Goal: Task Accomplishment & Management: Manage account settings

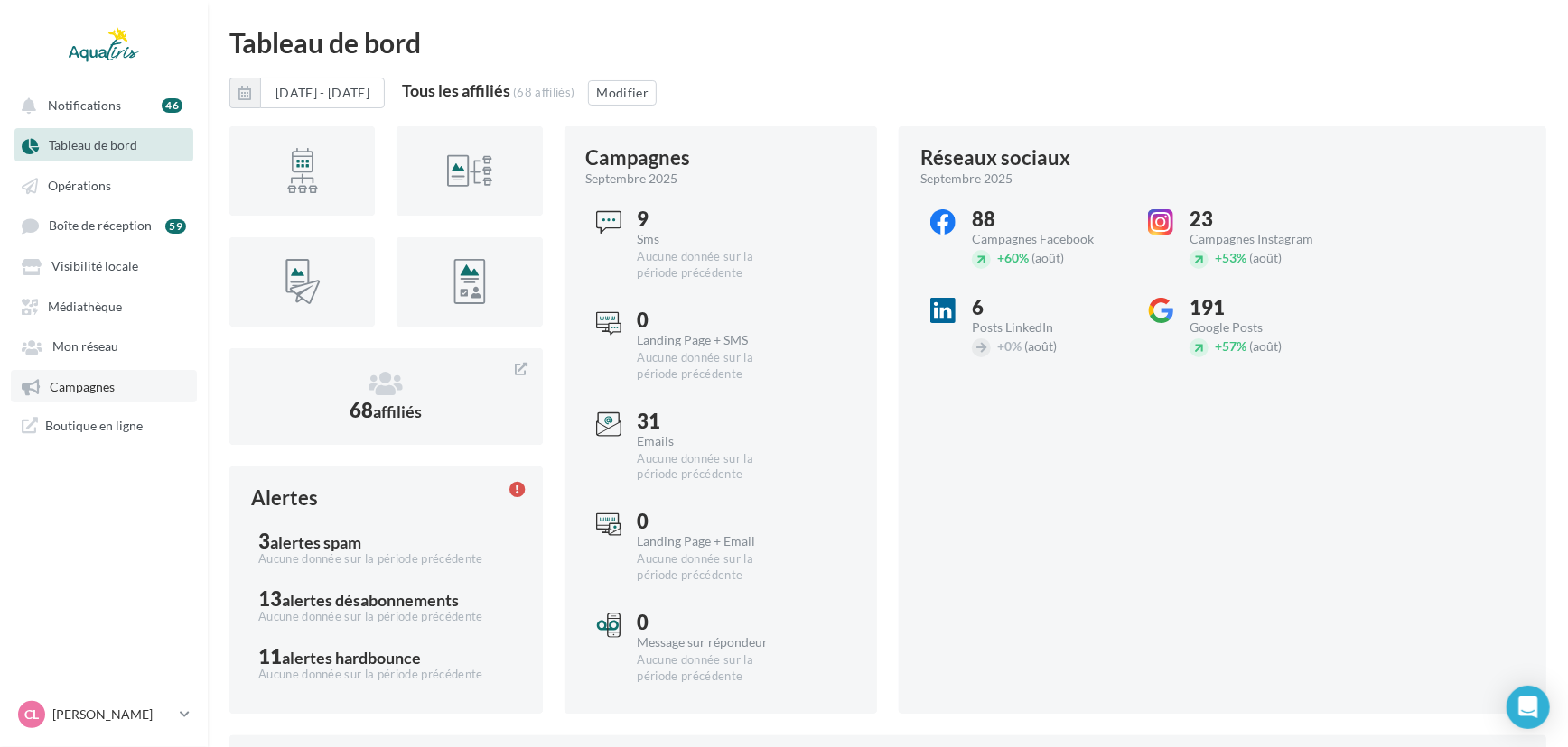
click at [67, 384] on span "Campagnes" at bounding box center [82, 387] width 65 height 16
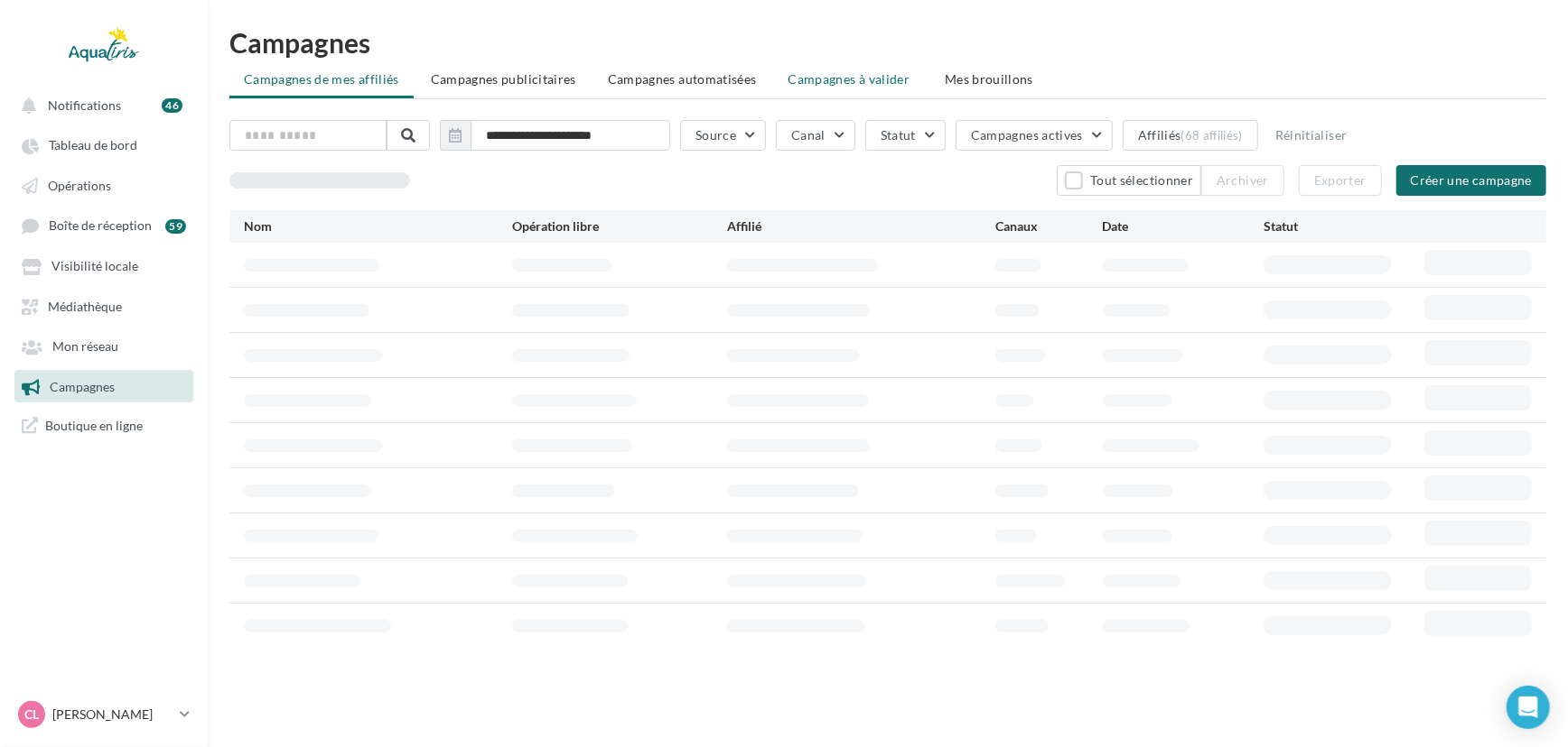
click at [862, 91] on li "Campagnes à valider" at bounding box center [851, 79] width 154 height 32
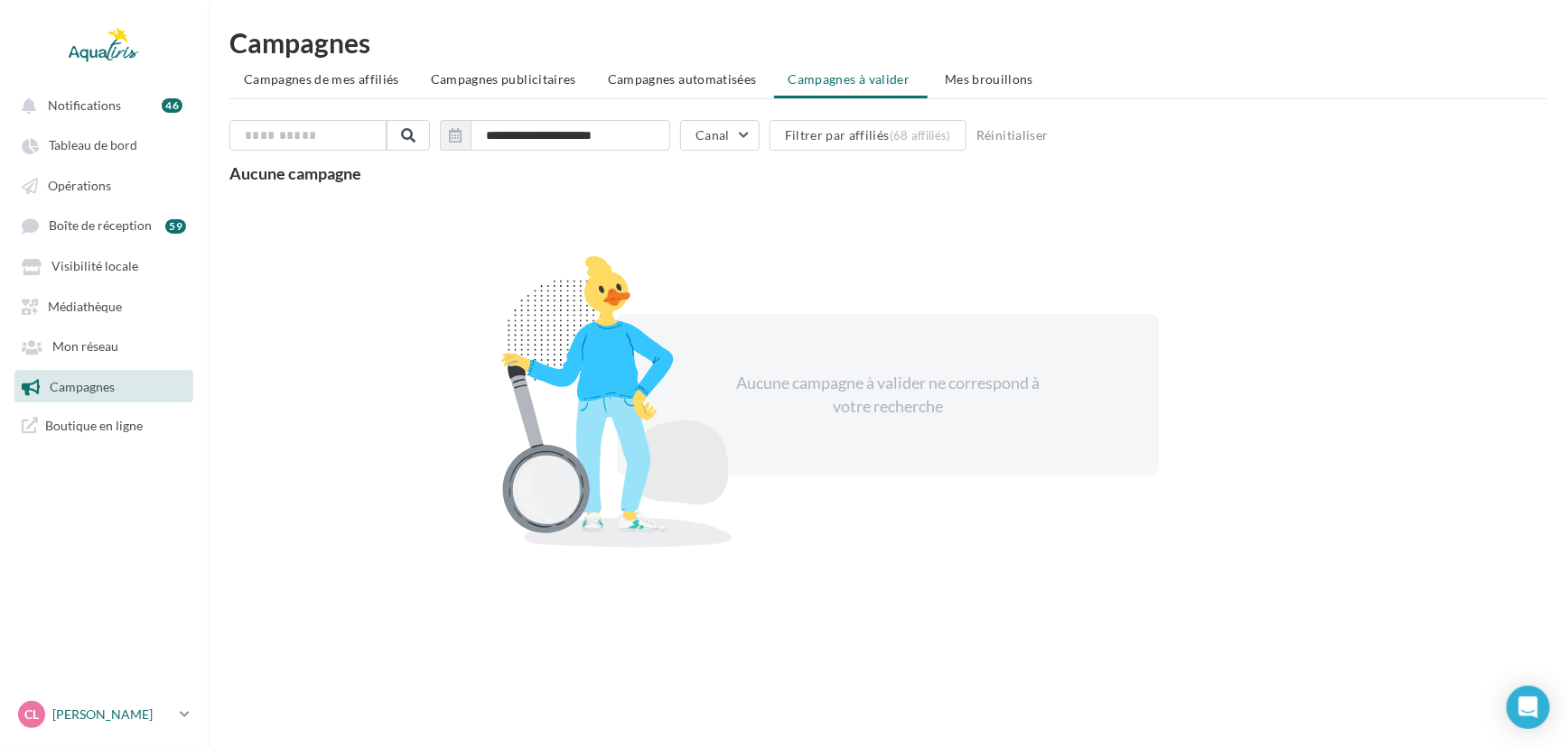
click at [117, 697] on link "CL Chloé Lallée chloe.lallee@aquatiris.fr" at bounding box center [103, 714] width 178 height 34
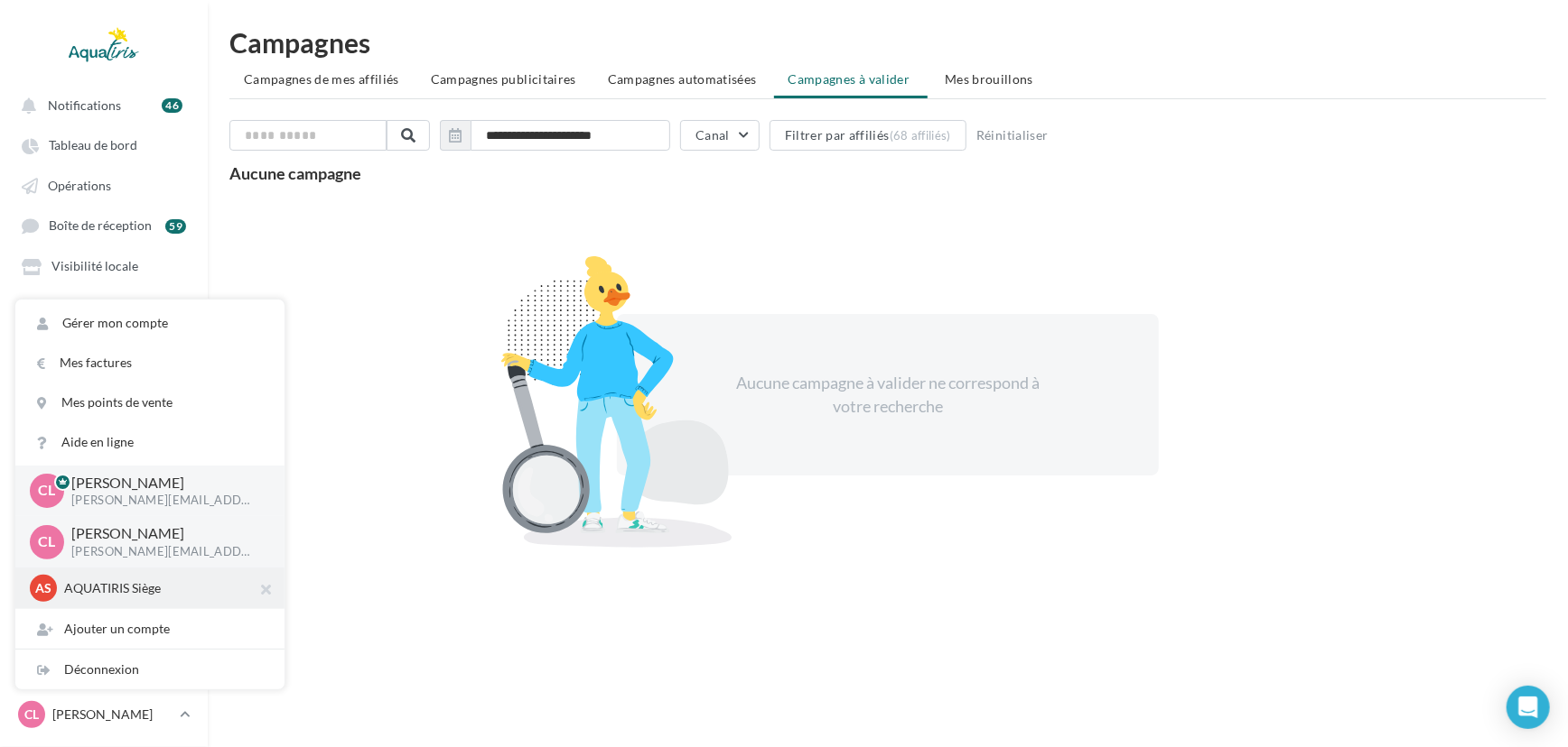
click at [128, 598] on div "AS AQUATIRIS Siège Steeve_Tessier" at bounding box center [150, 588] width 240 height 27
